Goal: Navigation & Orientation: Find specific page/section

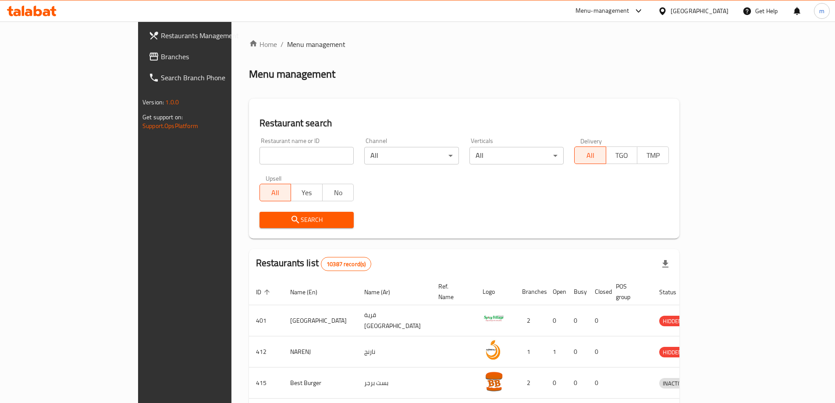
click at [161, 57] on span "Branches" at bounding box center [216, 56] width 110 height 11
click at [142, 64] on link "Branches" at bounding box center [210, 56] width 136 height 21
